Goal: Complete application form

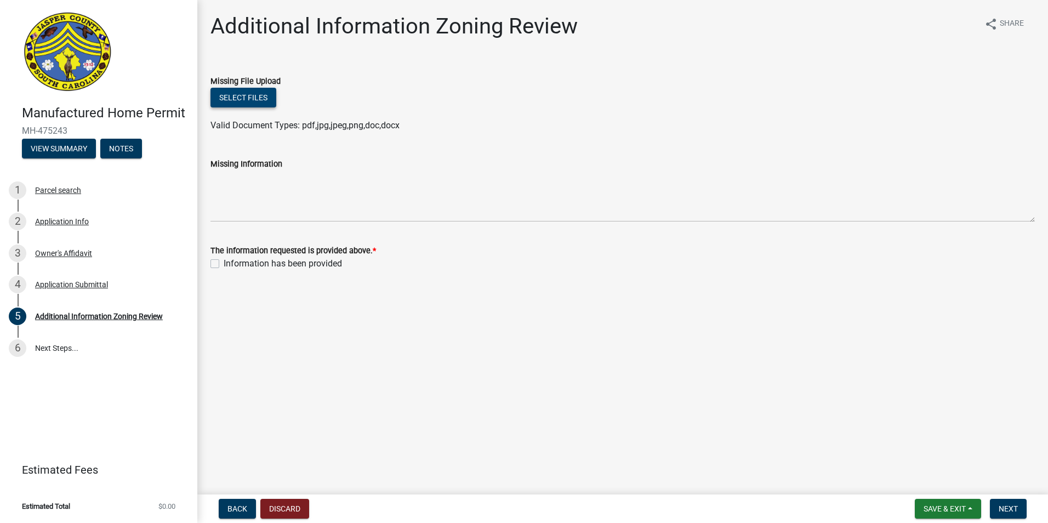
drag, startPoint x: 261, startPoint y: 98, endPoint x: 349, endPoint y: 127, distance: 92.6
click at [349, 127] on wm-upload "Select files Valid Document Types: pdf,jpg,jpeg,png,doc,docx" at bounding box center [623, 110] width 825 height 44
click at [250, 107] on div "Select files" at bounding box center [623, 99] width 825 height 22
click at [254, 100] on button "Select files" at bounding box center [244, 98] width 66 height 20
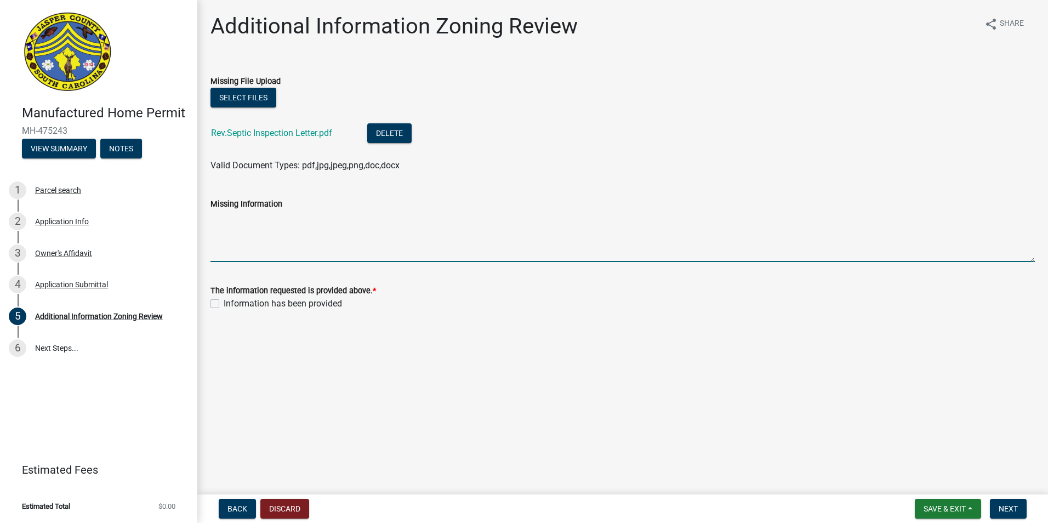
click at [239, 243] on textarea "Missing Information" at bounding box center [623, 237] width 825 height 52
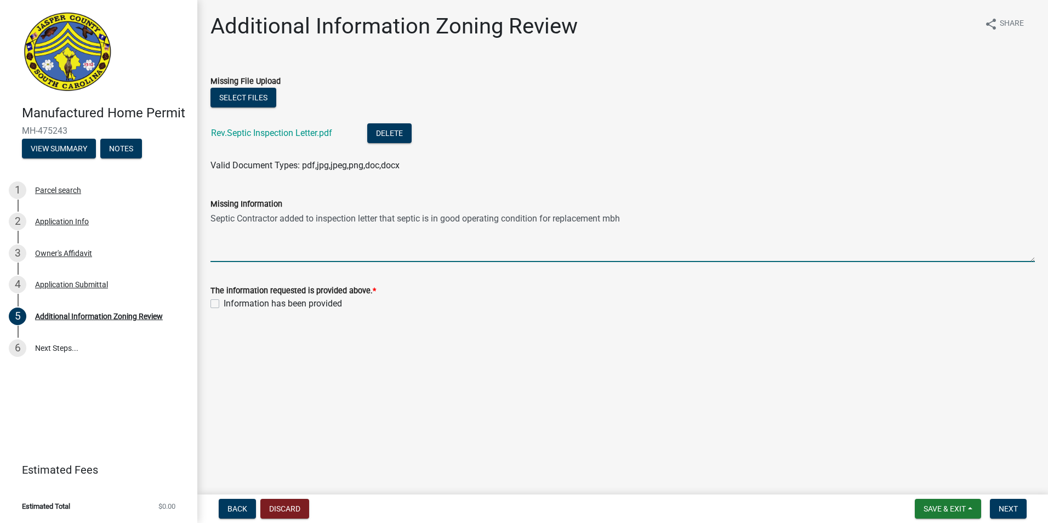
type textarea "Septic Contractor added to inspection letter that septic is in good operating c…"
click at [224, 305] on label "Information has been provided" at bounding box center [283, 303] width 118 height 13
click at [224, 304] on input "Information has been provided" at bounding box center [227, 300] width 7 height 7
checkbox input "true"
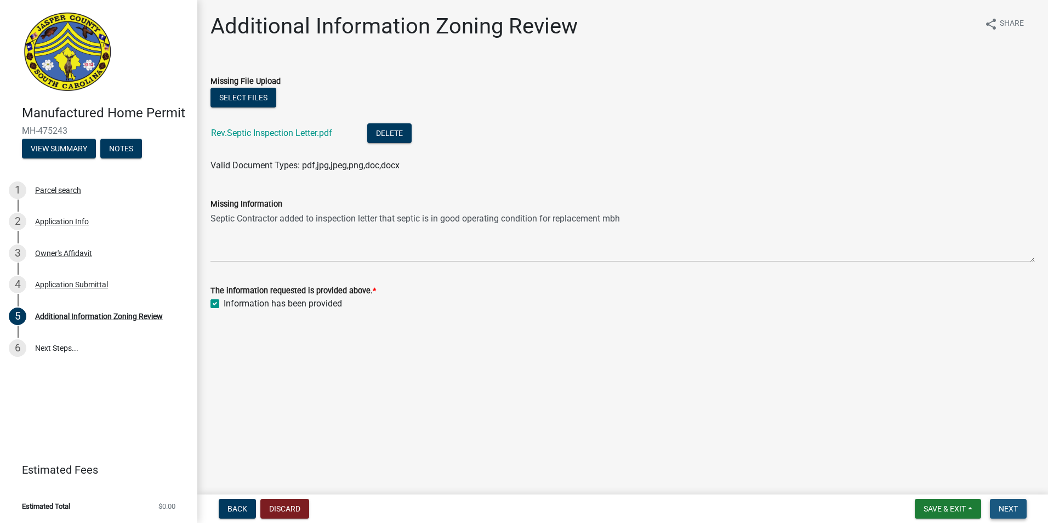
click at [1000, 508] on span "Next" at bounding box center [1008, 508] width 19 height 9
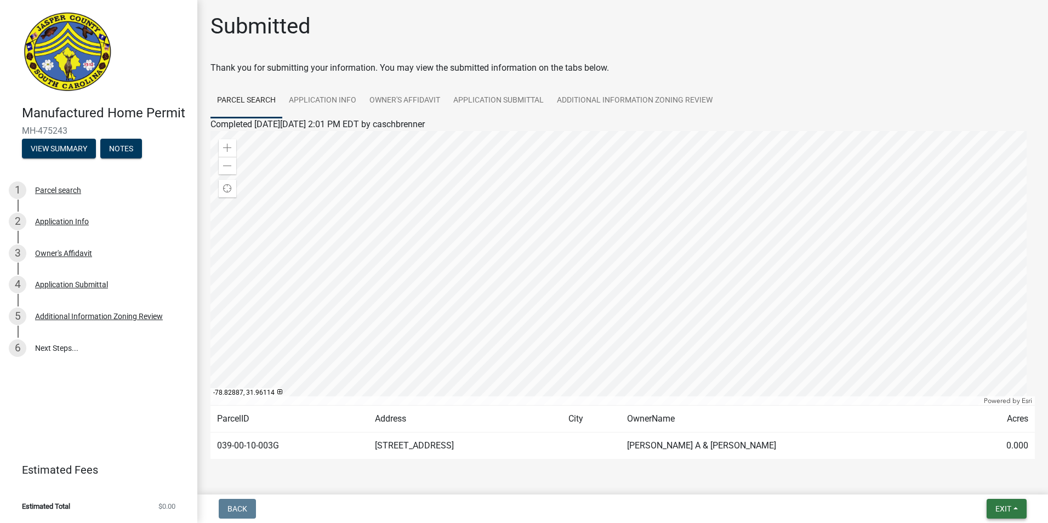
click at [1007, 514] on button "Exit" at bounding box center [1007, 509] width 40 height 20
click at [988, 483] on button "Save & Exit" at bounding box center [983, 480] width 88 height 26
